Goal: Communication & Community: Ask a question

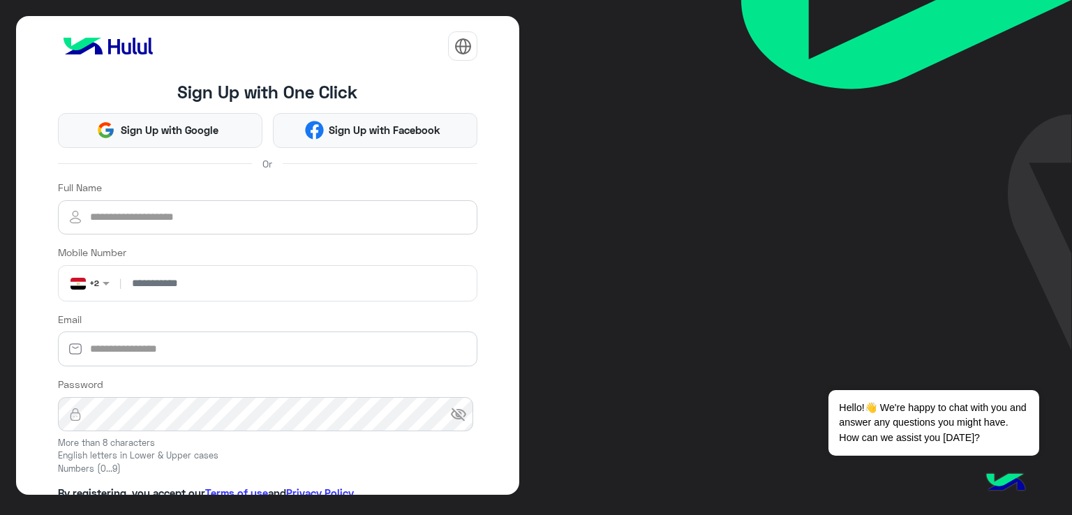
click at [997, 474] on img at bounding box center [1006, 483] width 49 height 49
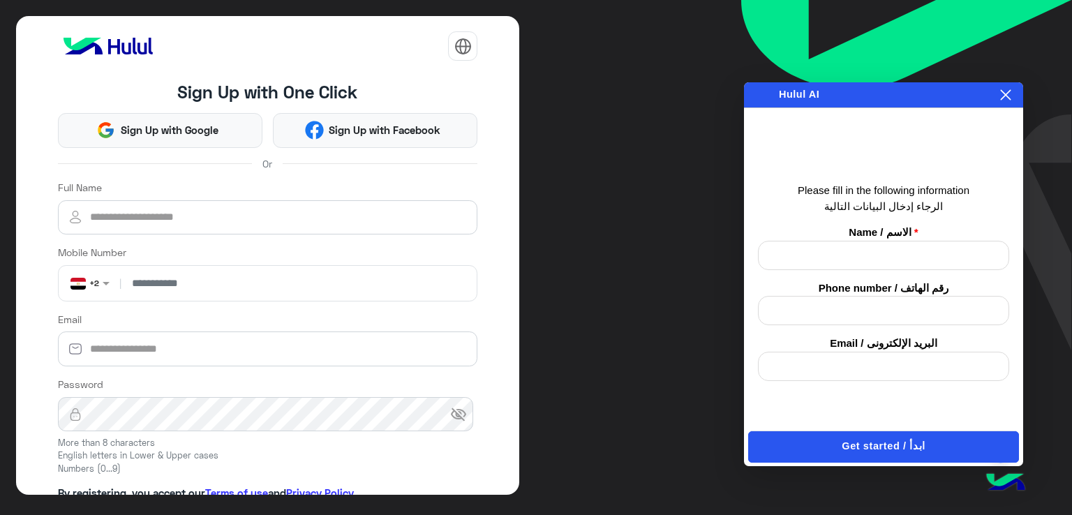
click at [798, 274] on div "Please fill in the following information الرجاء إدخال البيانات التالية Name / ا…" at bounding box center [883, 282] width 251 height 198
click at [799, 259] on input "text" at bounding box center [883, 255] width 251 height 29
type input "****"
type input "**********"
type input "*"
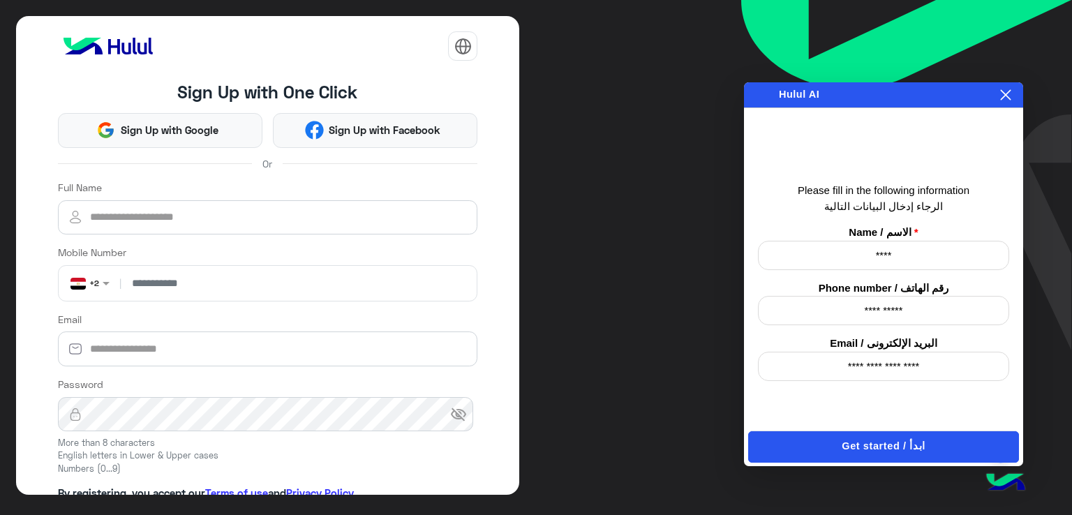
type input "**********"
click button "Get started / ابدأ" at bounding box center [883, 446] width 271 height 31
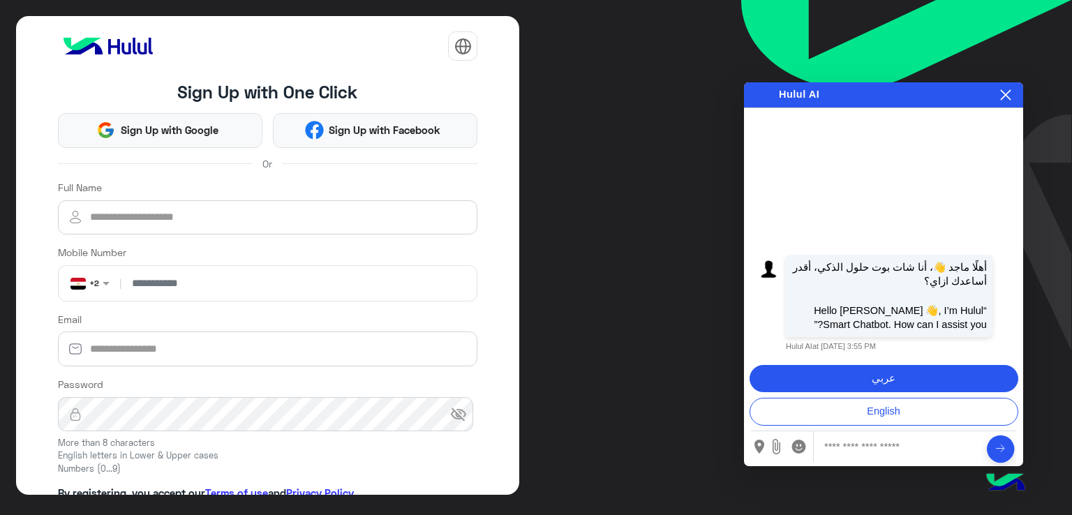
click at [894, 375] on button "عربي" at bounding box center [884, 379] width 269 height 28
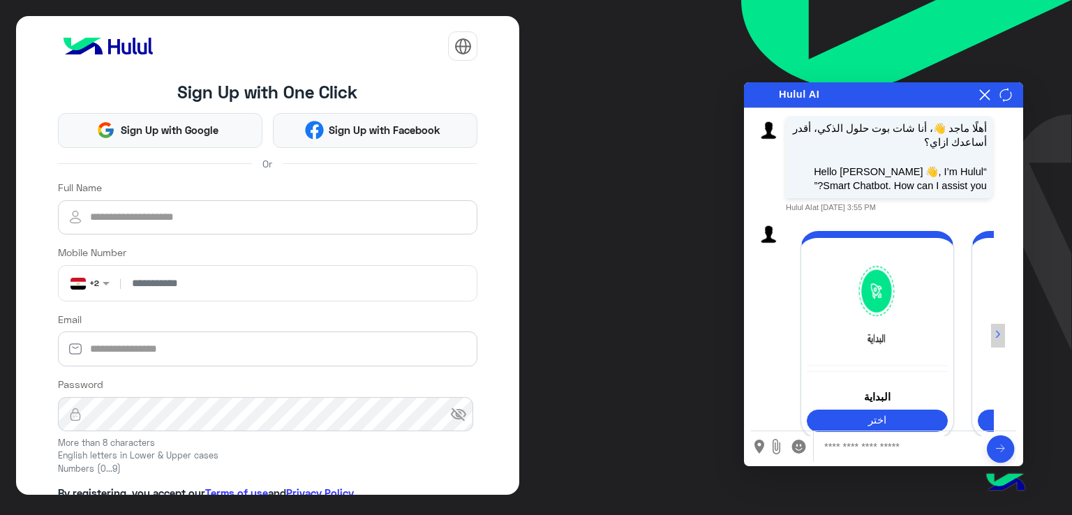
scroll to position [81, 0]
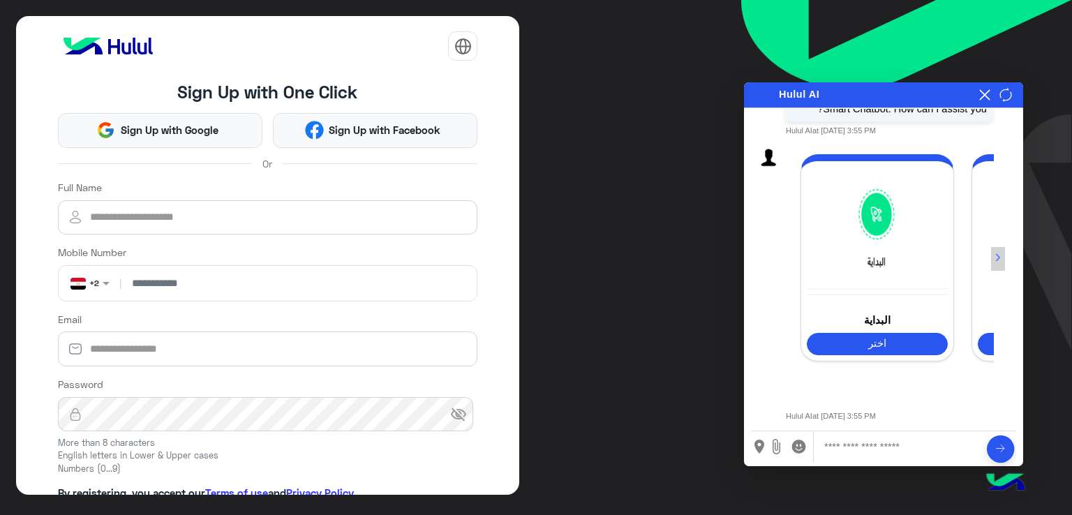
click at [1002, 250] on button "›" at bounding box center [998, 259] width 15 height 24
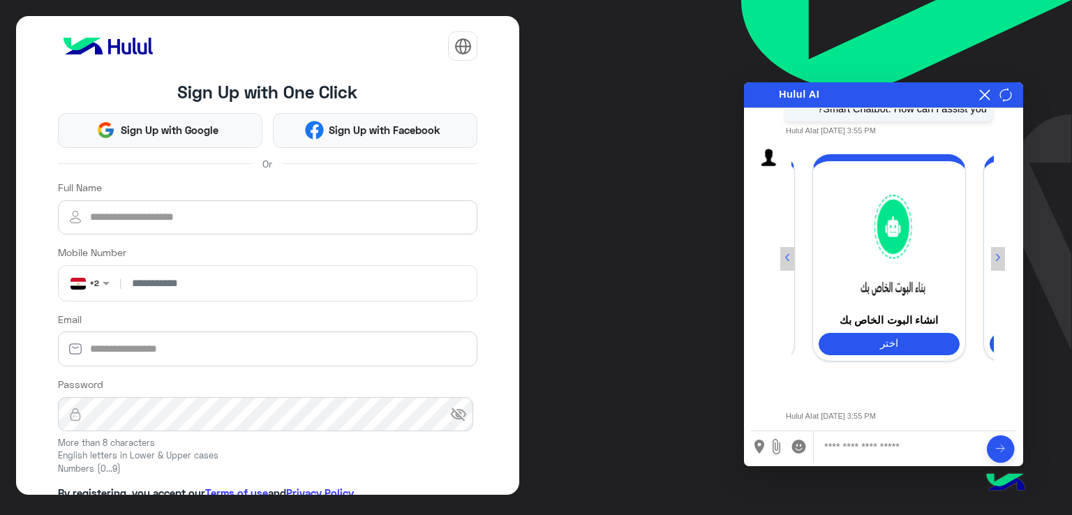
click at [1001, 250] on button "›" at bounding box center [998, 259] width 15 height 24
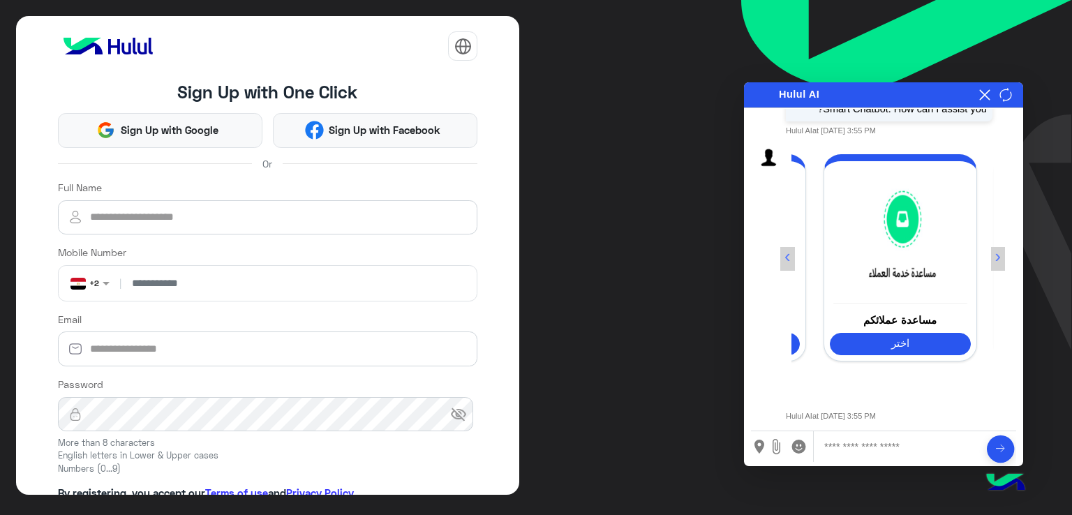
click at [1001, 250] on button "›" at bounding box center [998, 259] width 15 height 24
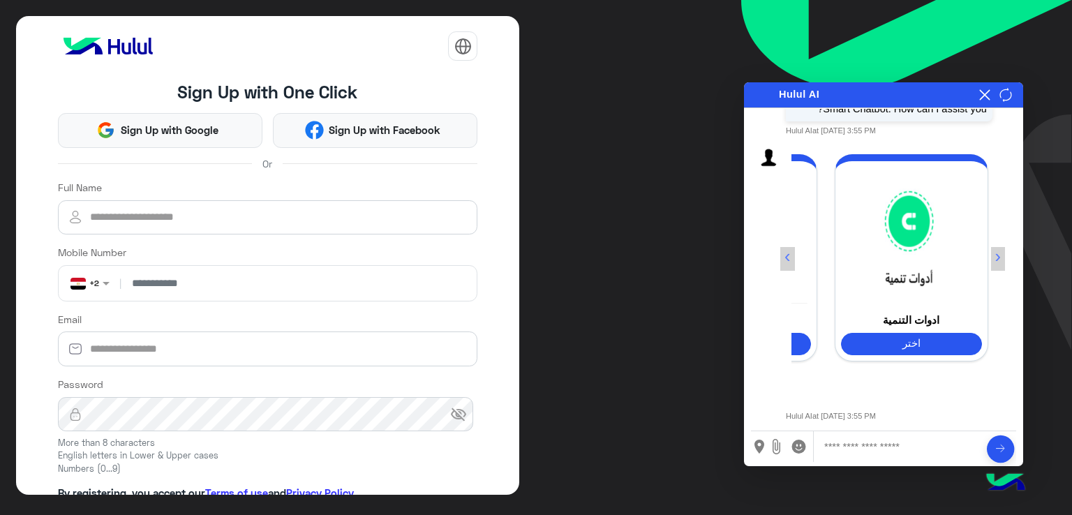
click at [1001, 250] on button "›" at bounding box center [998, 259] width 15 height 24
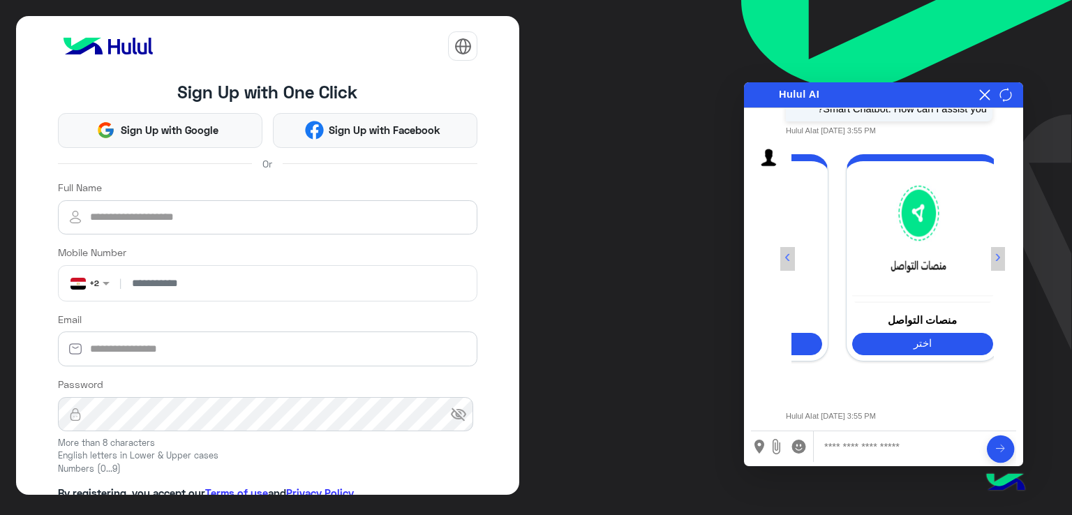
click at [1001, 250] on button "›" at bounding box center [998, 259] width 15 height 24
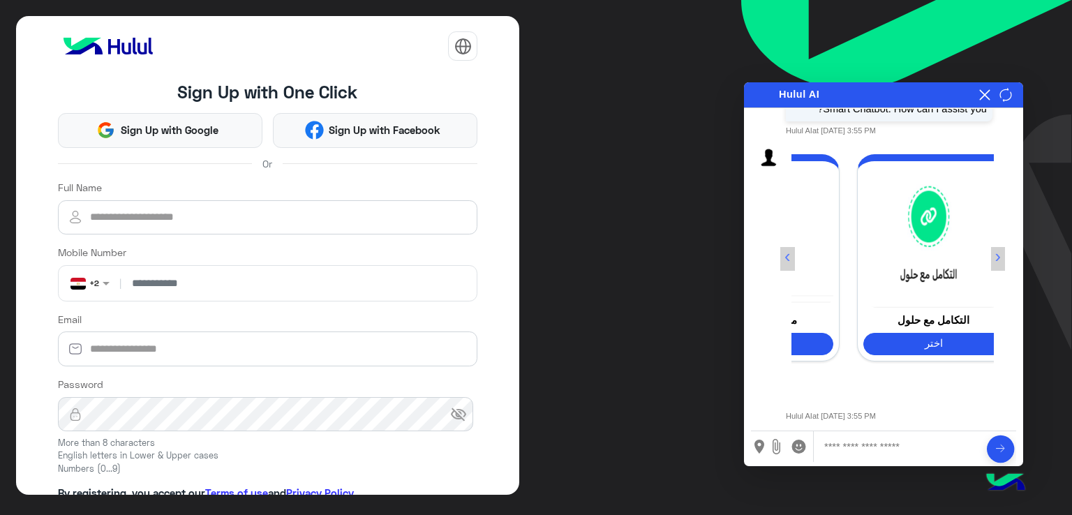
click at [1001, 250] on button "›" at bounding box center [998, 259] width 15 height 24
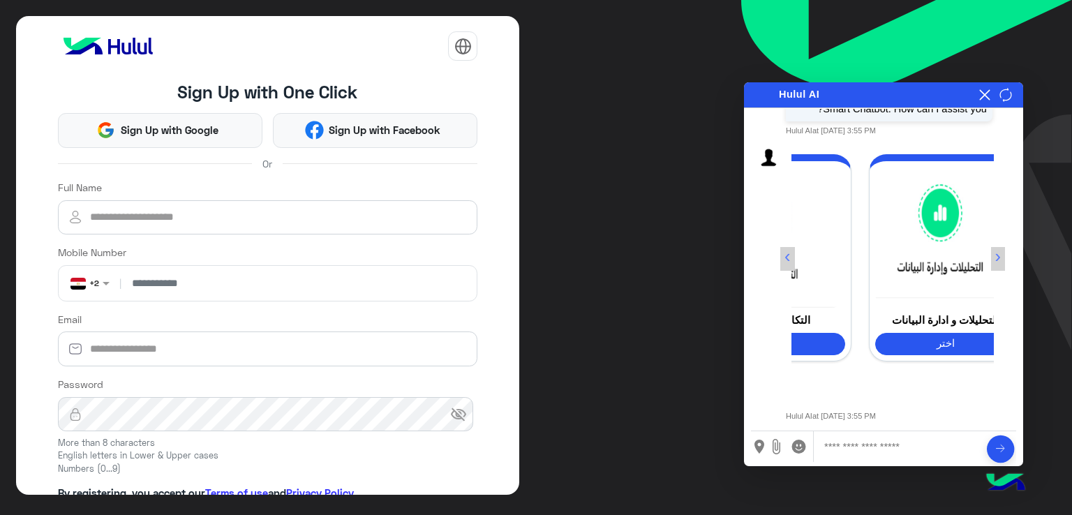
click at [1001, 250] on button "›" at bounding box center [998, 259] width 15 height 24
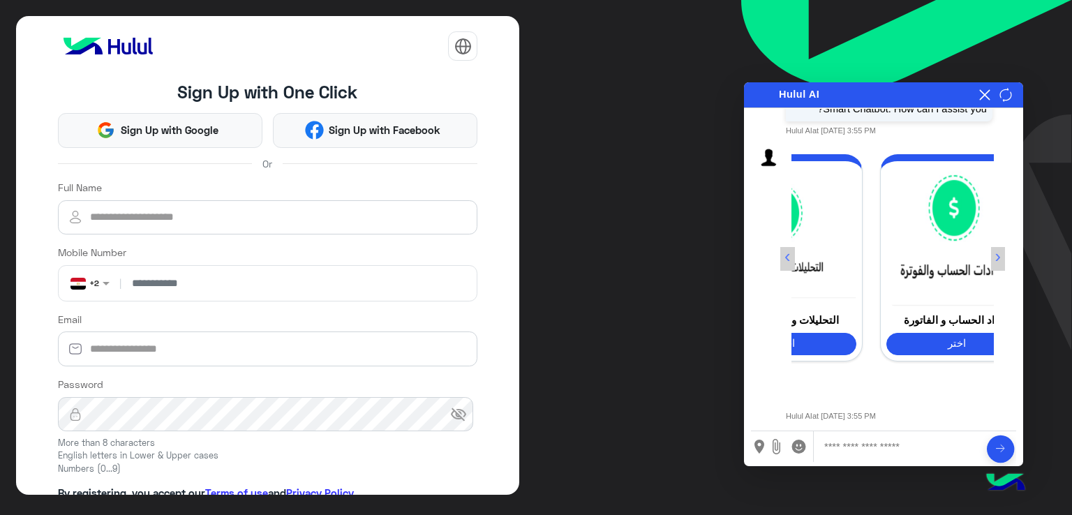
click at [1001, 250] on button "›" at bounding box center [998, 259] width 15 height 24
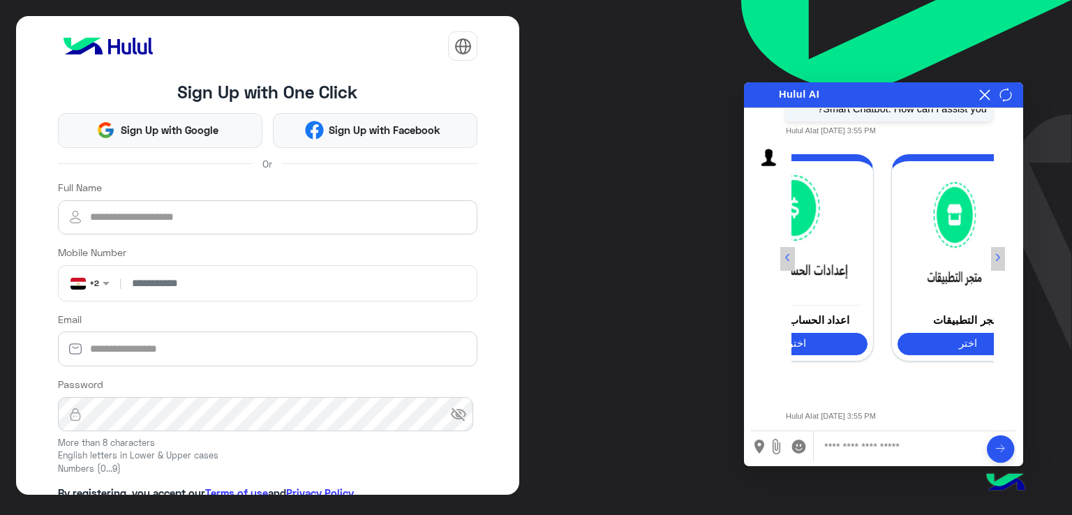
click at [785, 256] on button "‹" at bounding box center [788, 259] width 15 height 24
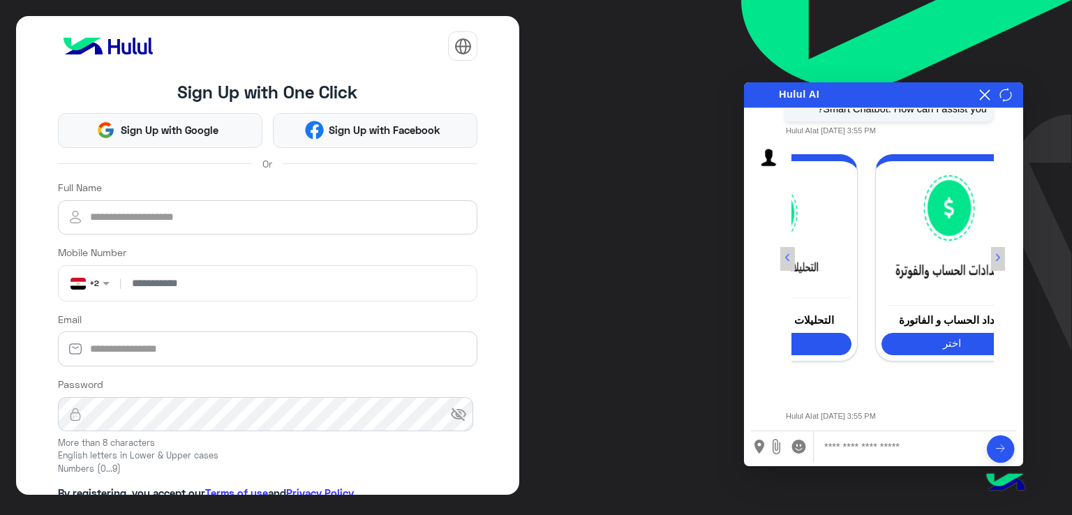
click at [785, 256] on button "‹" at bounding box center [788, 259] width 15 height 24
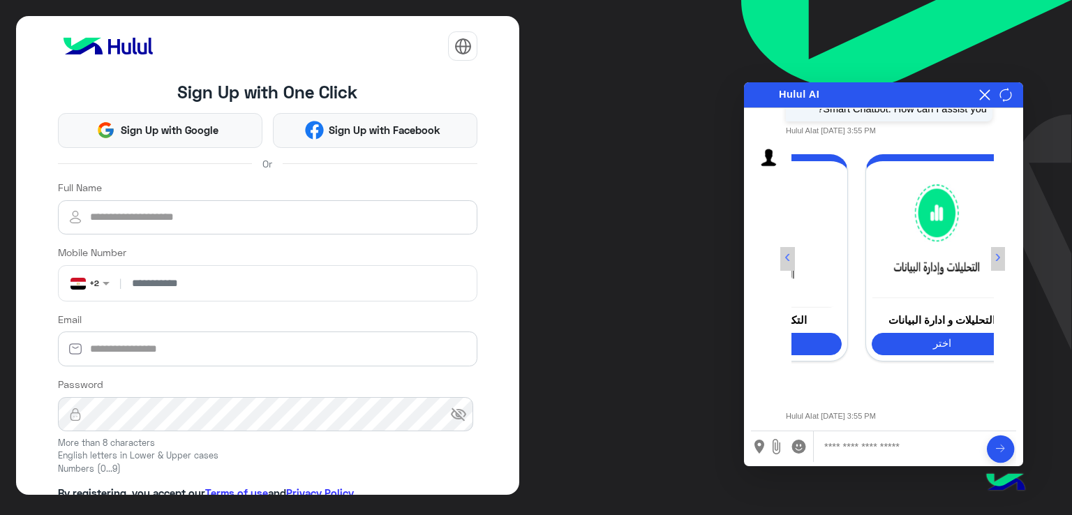
click at [785, 256] on button "‹" at bounding box center [788, 259] width 15 height 24
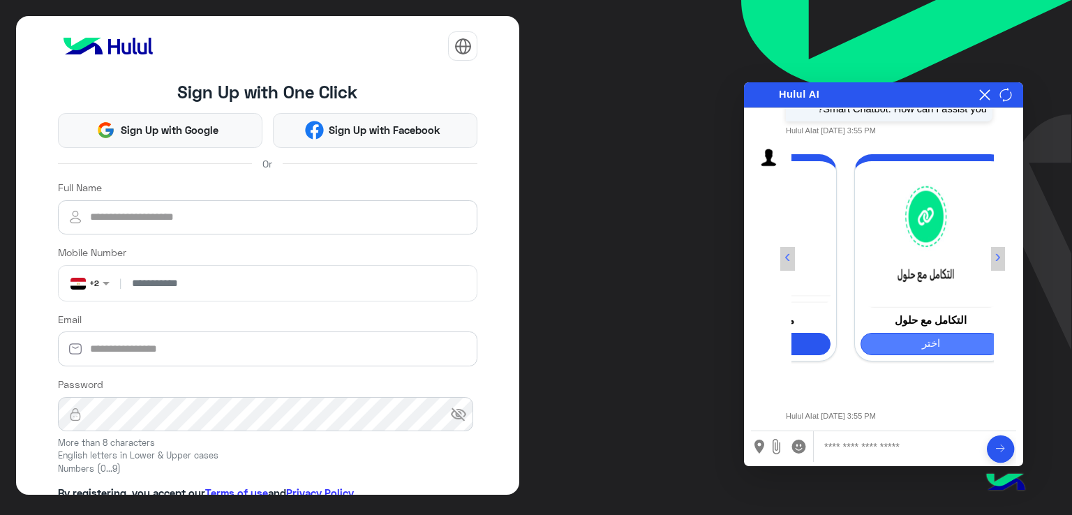
scroll to position [0, 802]
click at [908, 338] on button "اختر" at bounding box center [931, 344] width 141 height 22
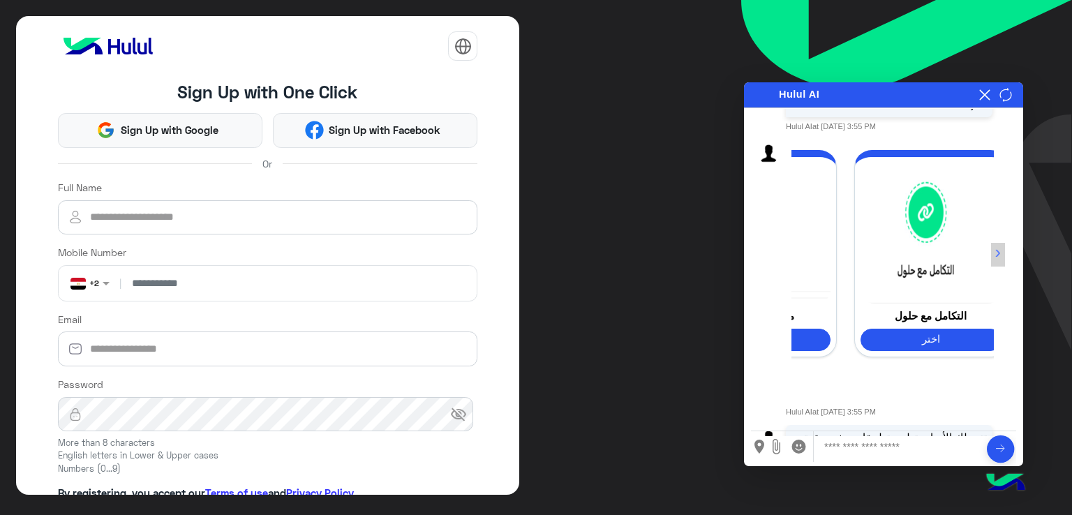
scroll to position [243, 0]
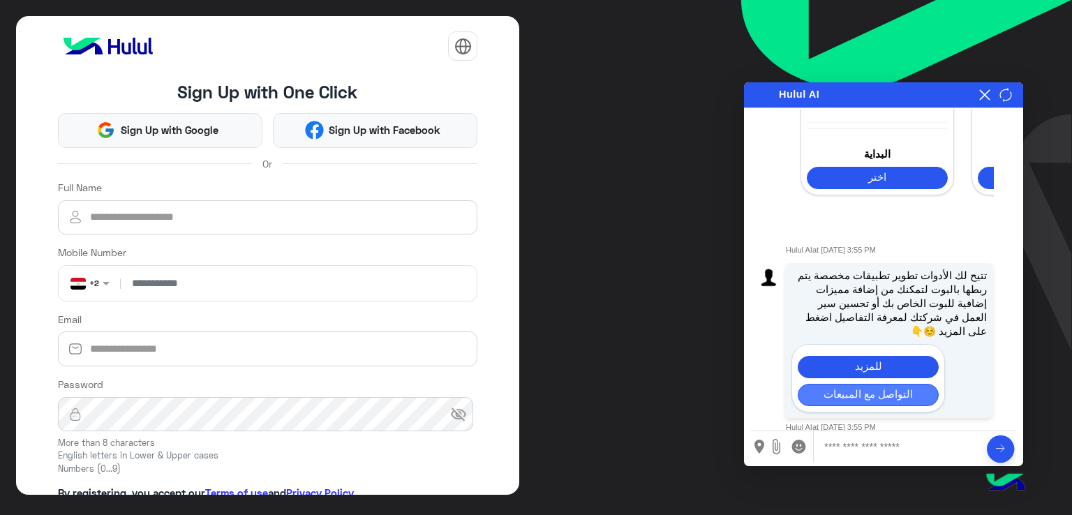
click at [906, 384] on button "التواصل مع المبيعات" at bounding box center [868, 395] width 141 height 22
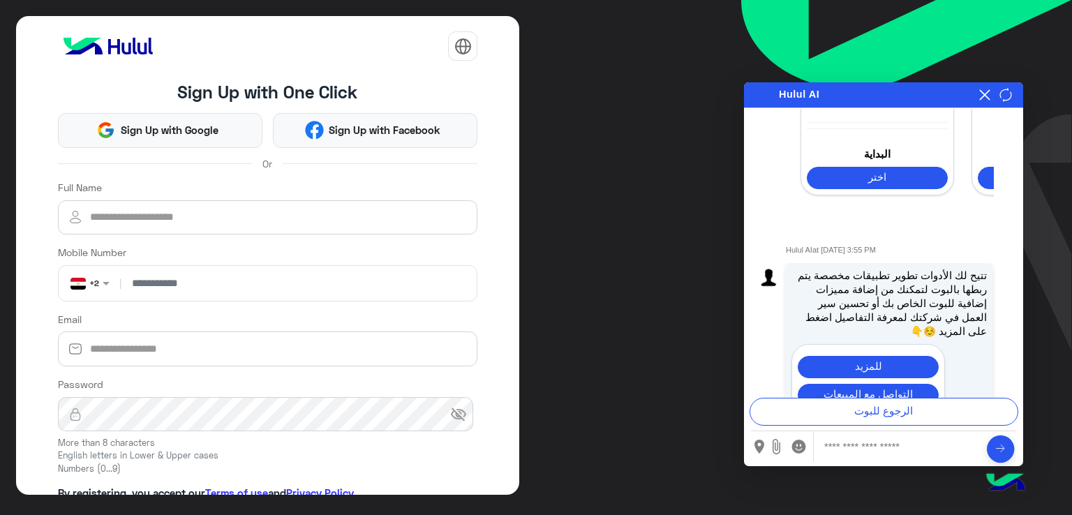
scroll to position [371, 0]
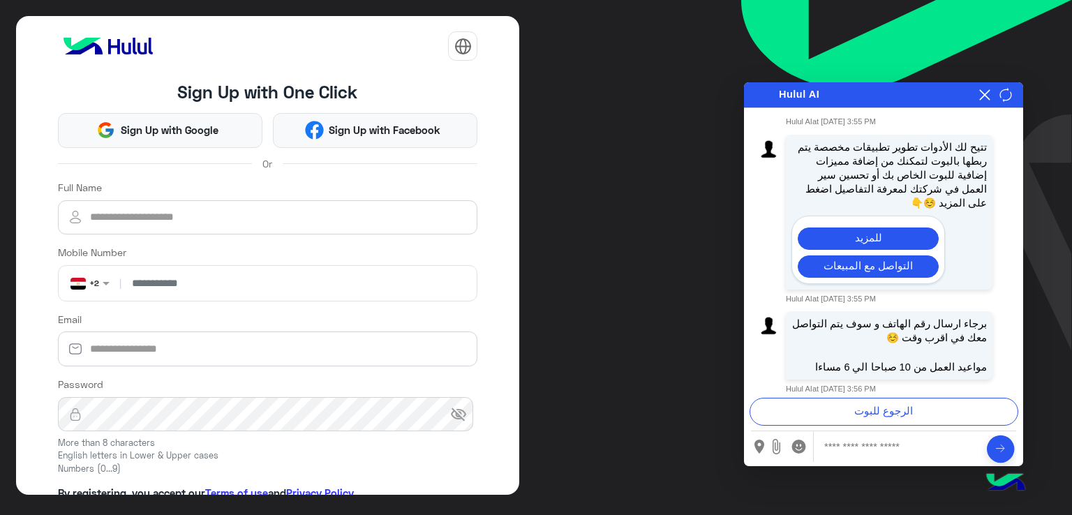
click at [909, 443] on input "text" at bounding box center [900, 446] width 150 height 31
type input "**********"
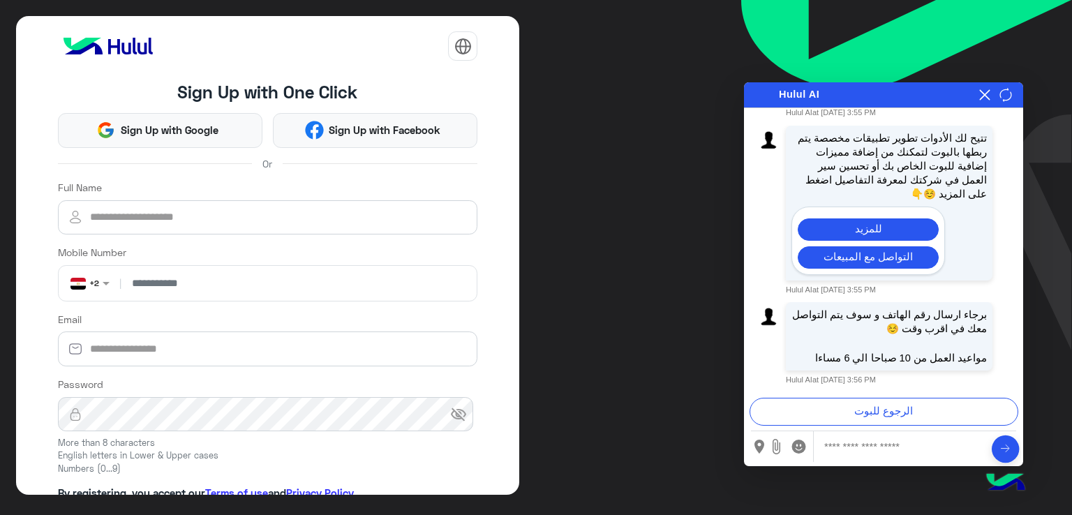
scroll to position [0, 0]
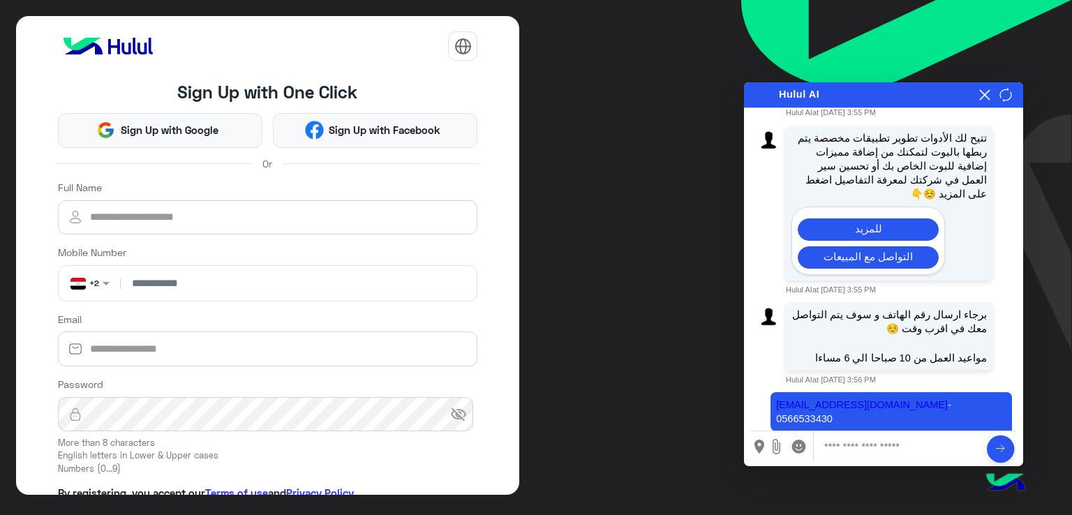
click at [1007, 452] on circle "Send" at bounding box center [1000, 449] width 27 height 27
click at [989, 97] on icon at bounding box center [985, 94] width 11 height 11
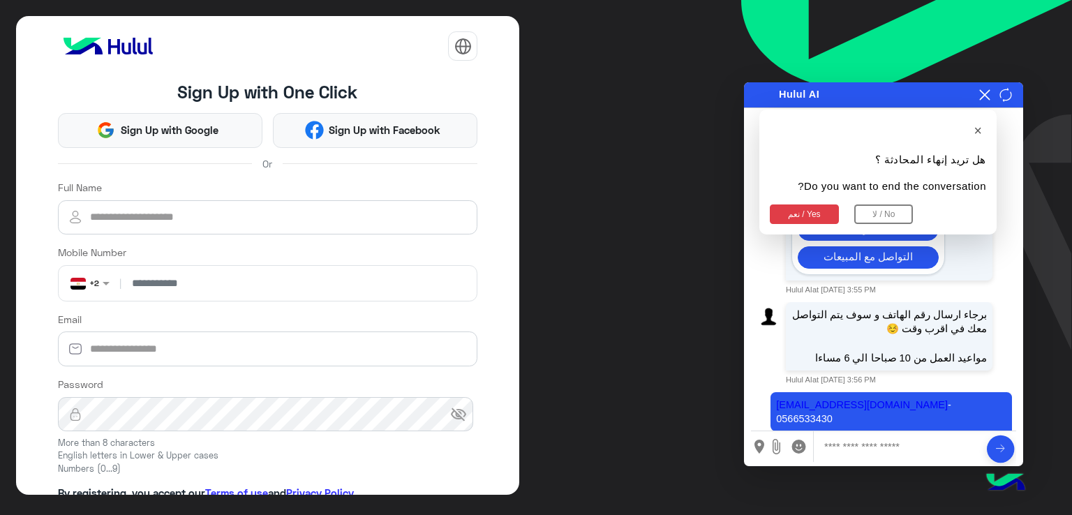
drag, startPoint x: 808, startPoint y: 210, endPoint x: 836, endPoint y: 263, distance: 60.0
click at [810, 209] on button "نعم / Yes" at bounding box center [804, 215] width 69 height 20
